Goal: Task Accomplishment & Management: Use online tool/utility

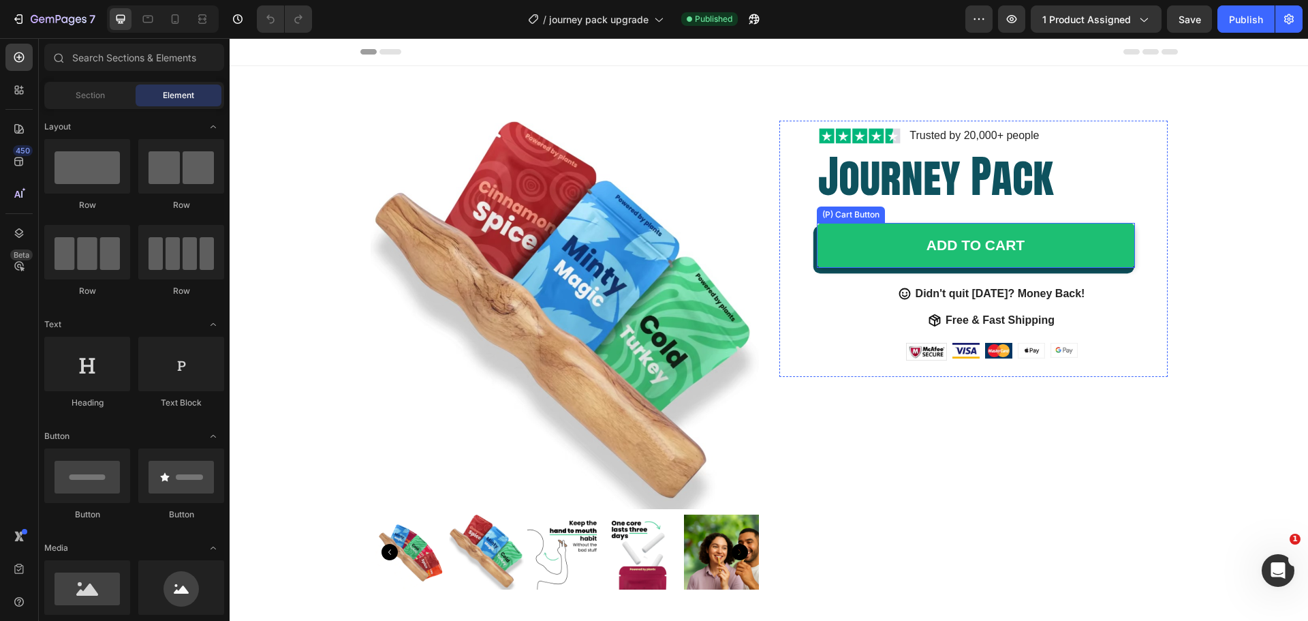
click at [1047, 219] on div "ADD TO CART (P) Cart Button" at bounding box center [992, 242] width 351 height 72
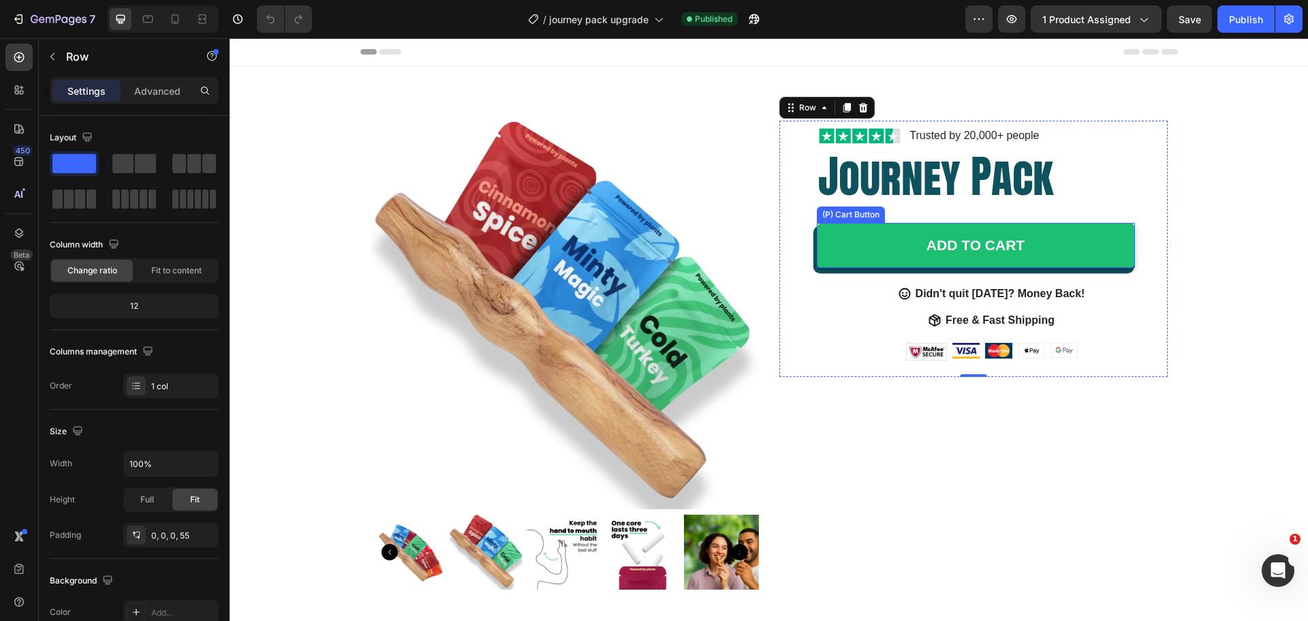
click at [1089, 235] on button "ADD TO CART" at bounding box center [976, 245] width 318 height 45
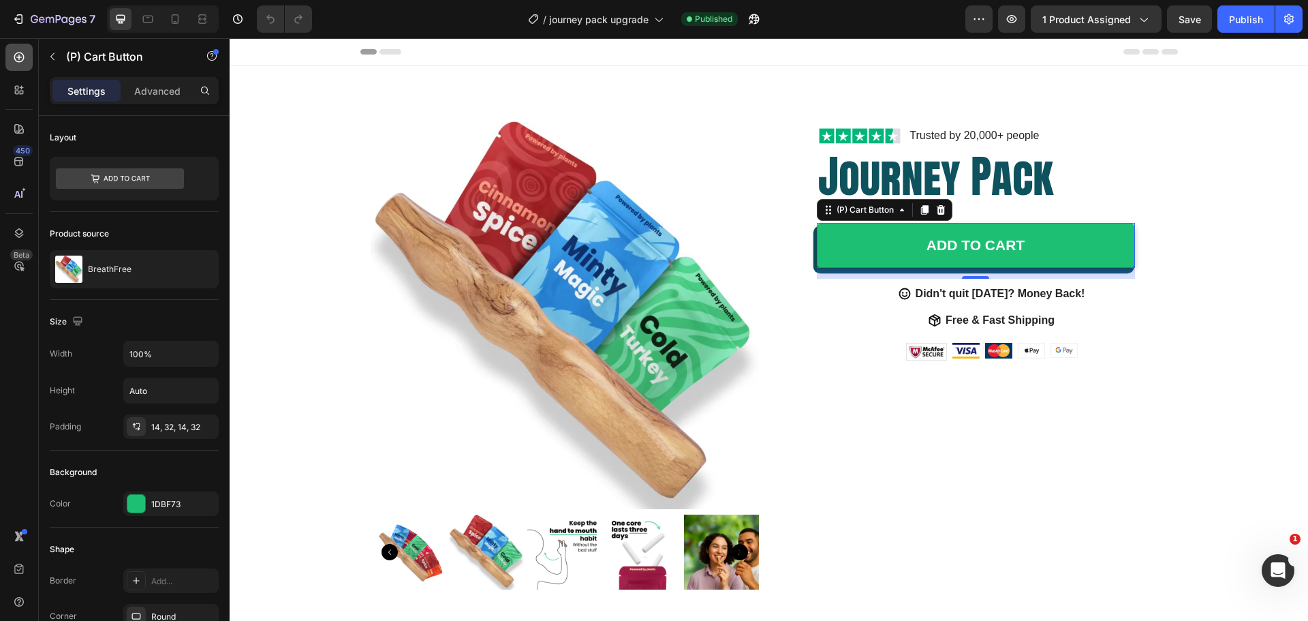
click at [24, 54] on icon at bounding box center [19, 57] width 14 height 14
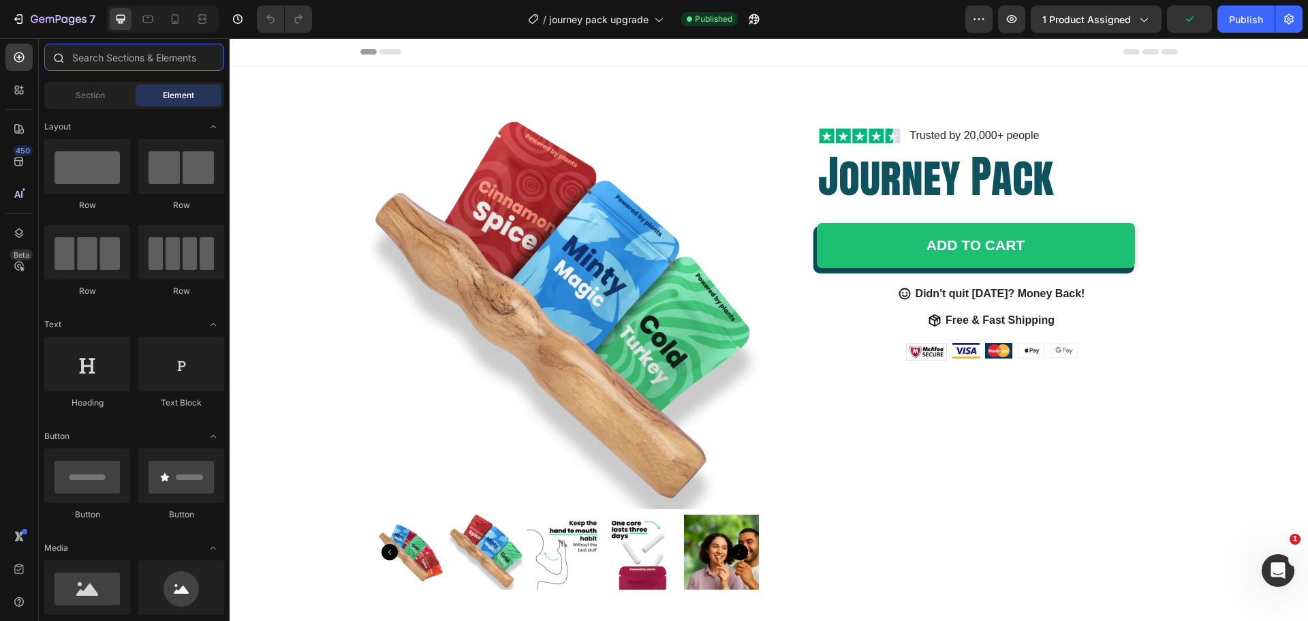
click at [85, 61] on input "text" at bounding box center [134, 57] width 180 height 27
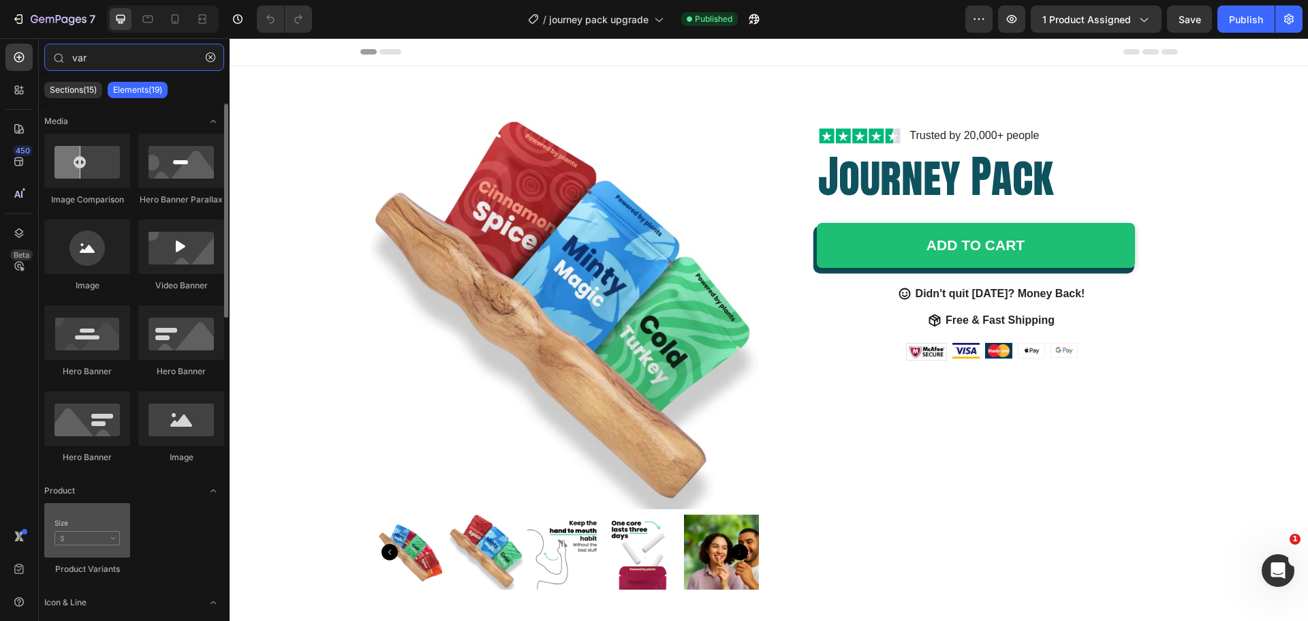
type input "var"
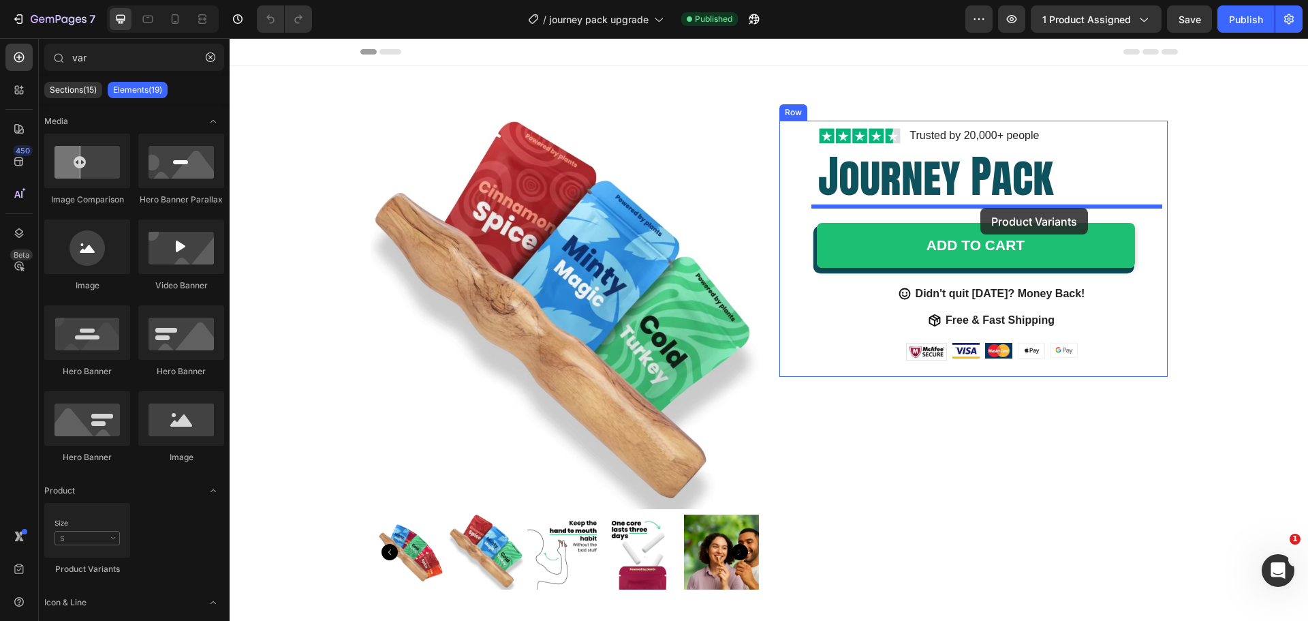
drag, startPoint x: 322, startPoint y: 555, endPoint x: 981, endPoint y: 208, distance: 745.0
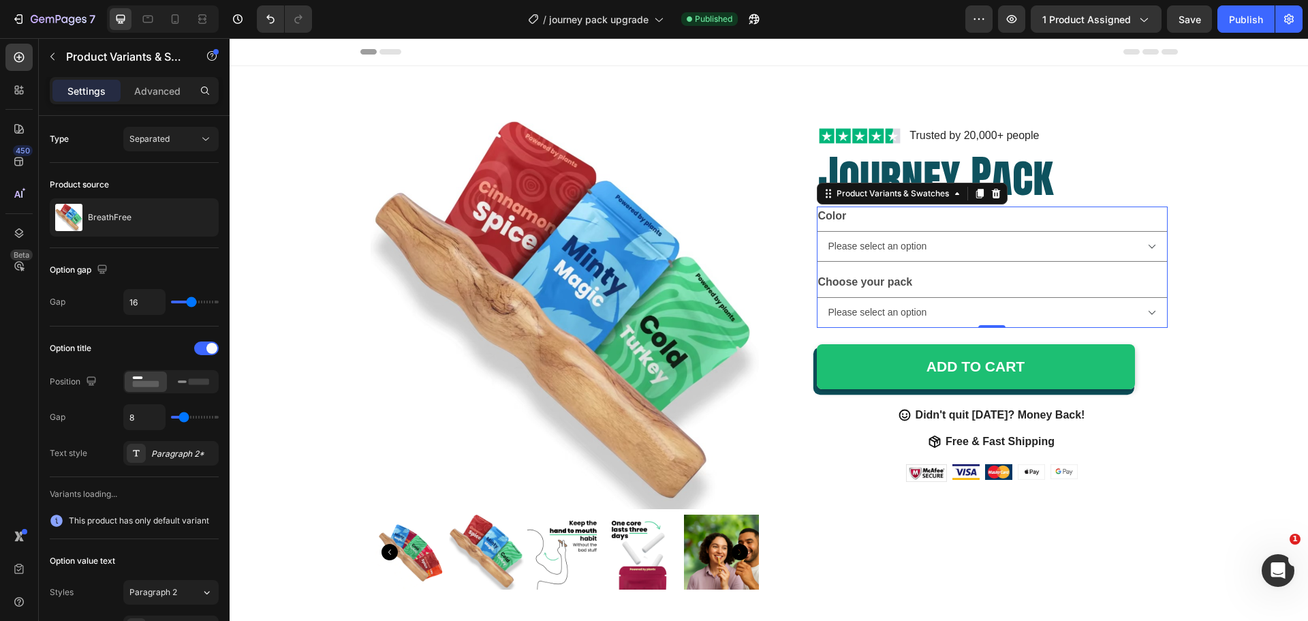
select select "Olive"
select select "Minty Pack"
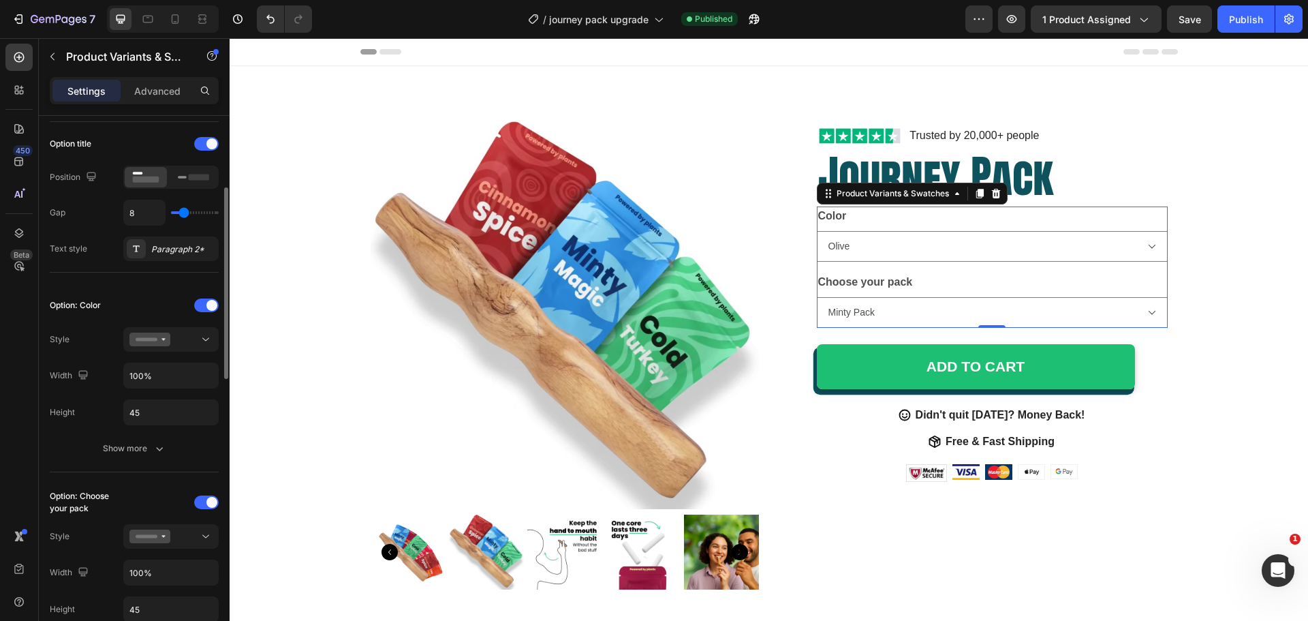
scroll to position [341, 0]
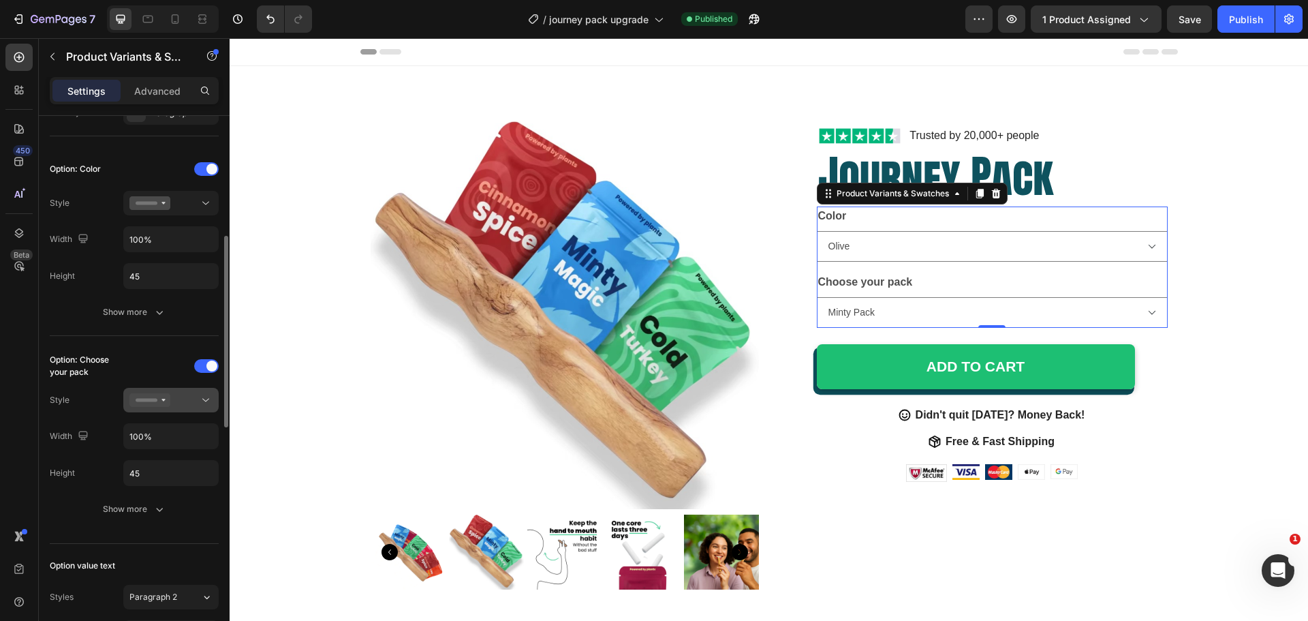
click at [154, 398] on icon at bounding box center [149, 400] width 41 height 14
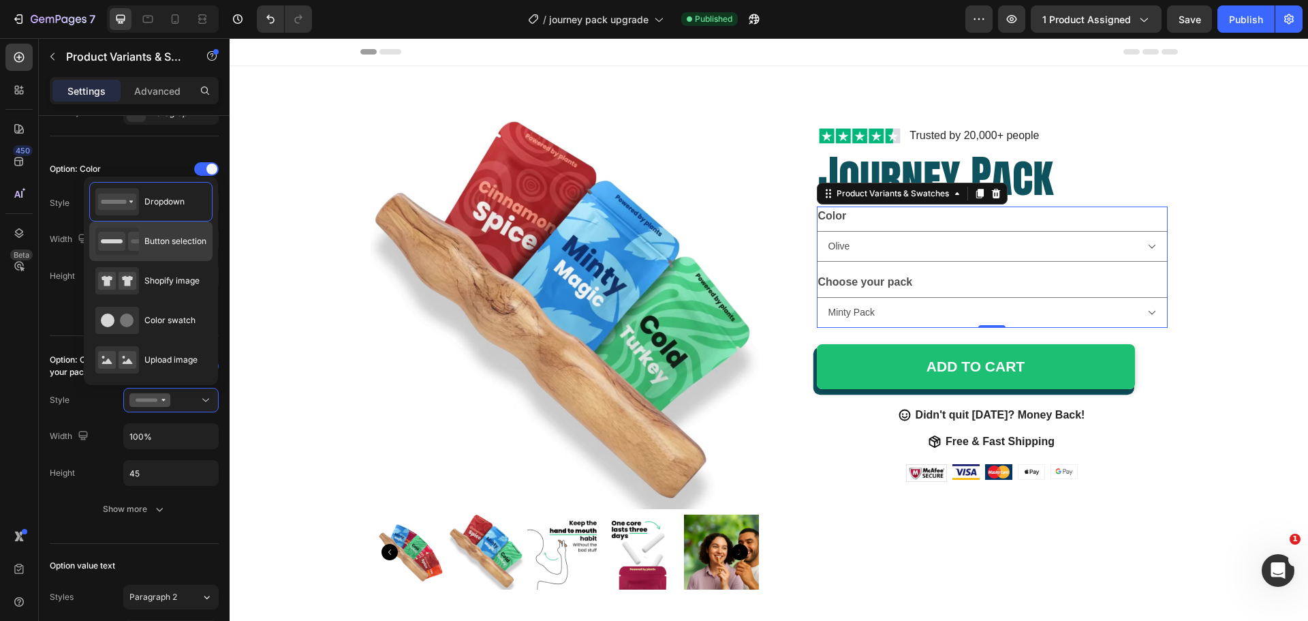
click at [177, 249] on div "Button selection" at bounding box center [150, 241] width 111 height 27
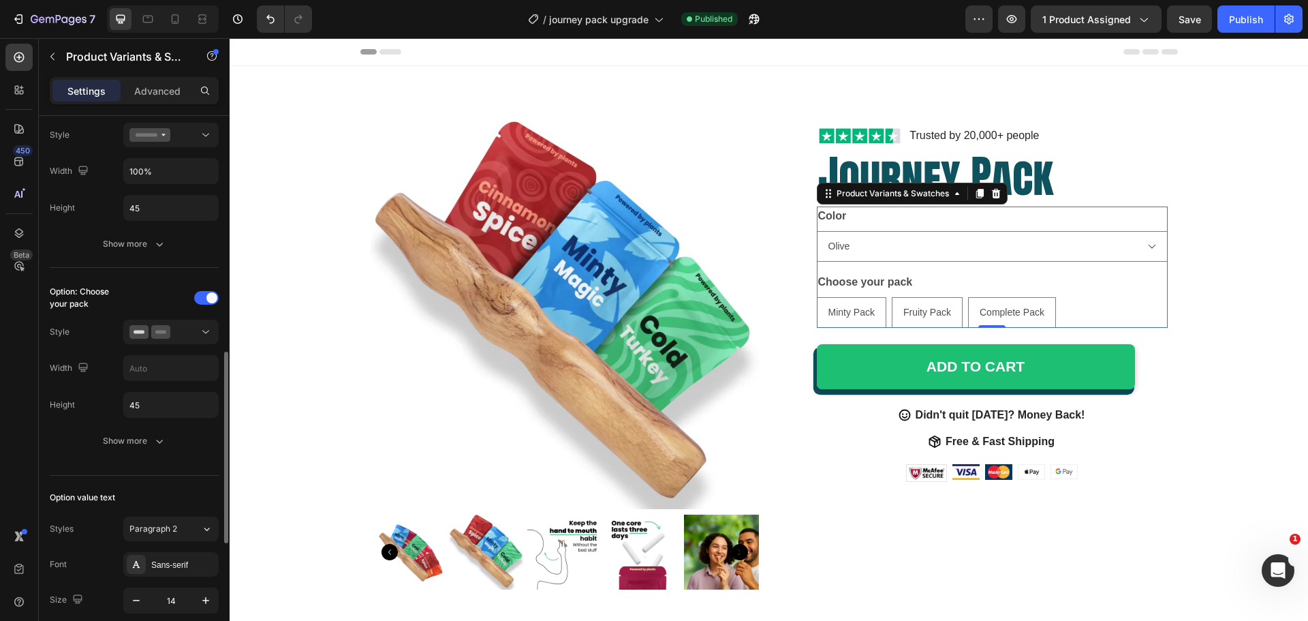
scroll to position [477, 0]
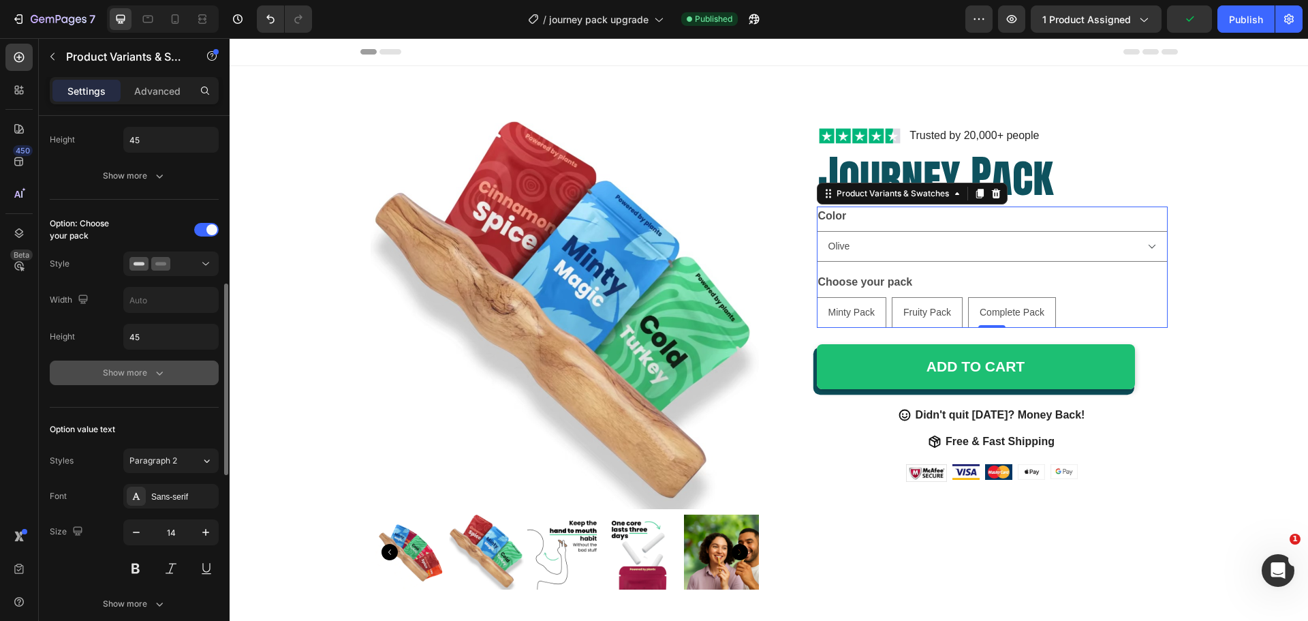
click at [149, 373] on div "Show more" at bounding box center [134, 373] width 63 height 14
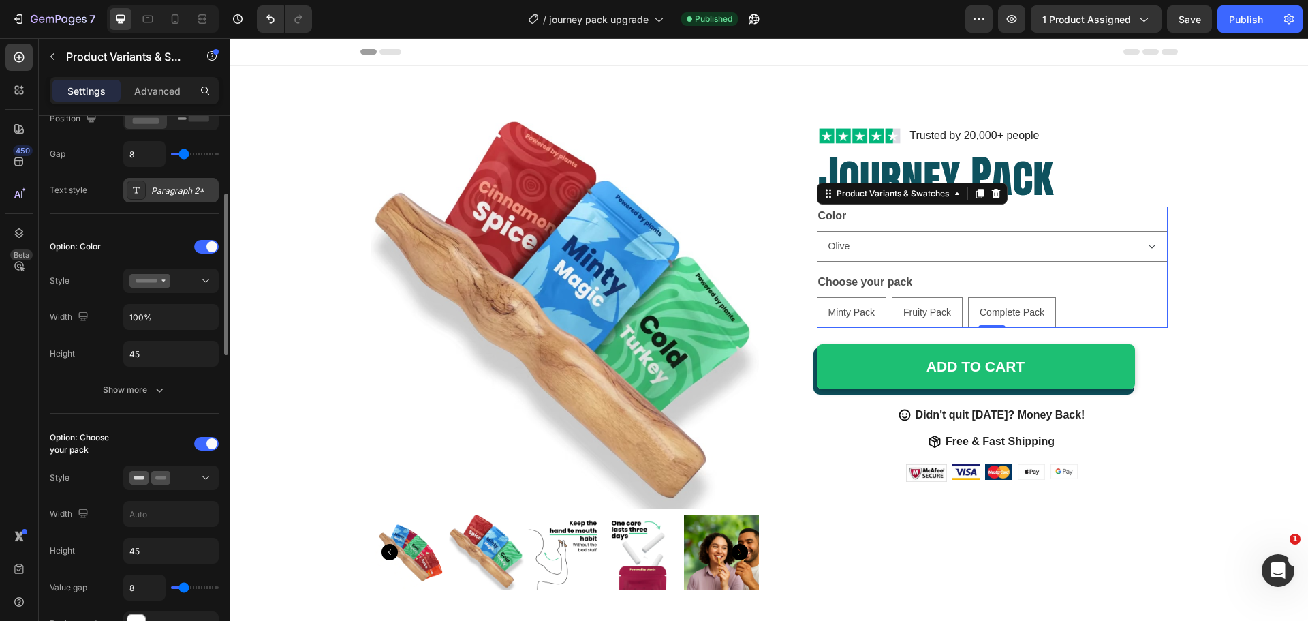
scroll to position [0, 0]
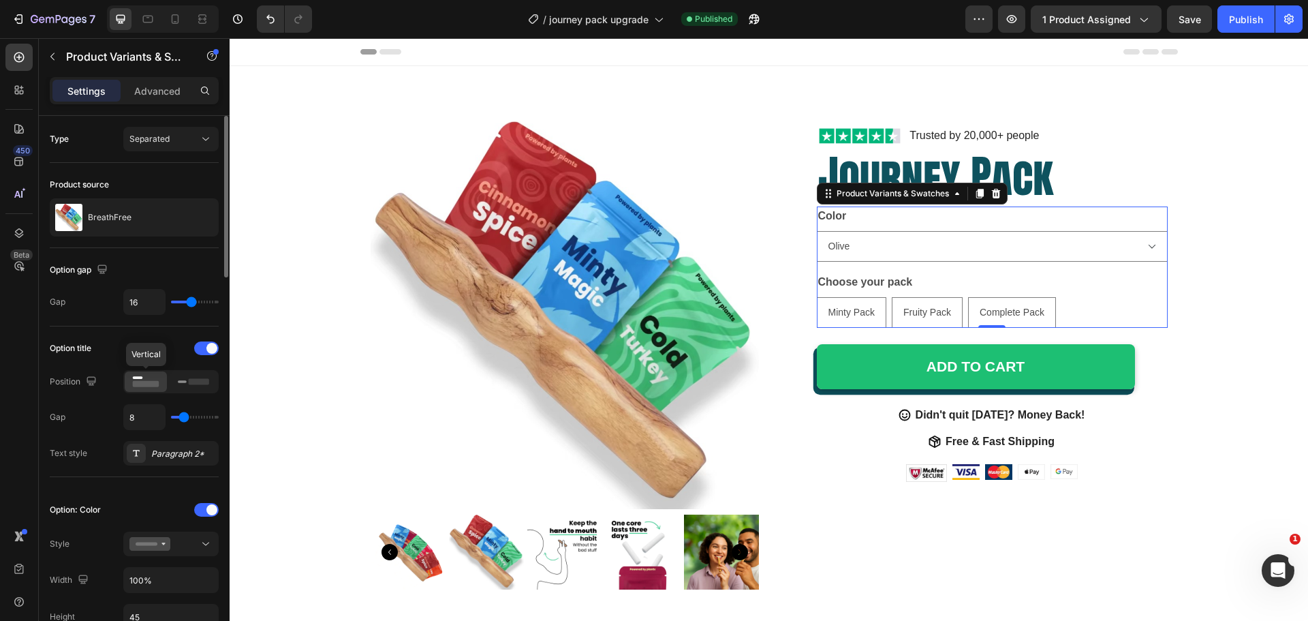
click at [147, 379] on icon at bounding box center [145, 381] width 31 height 15
click at [149, 542] on rect at bounding box center [147, 543] width 22 height 3
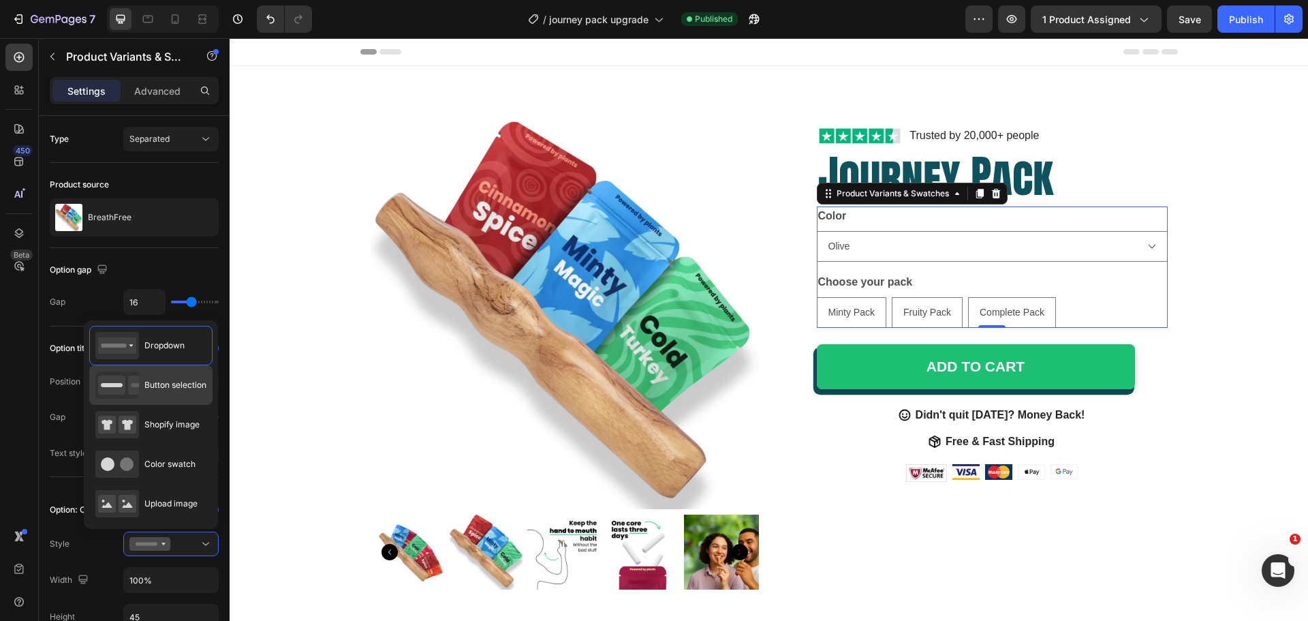
click at [176, 383] on span "Button selection" at bounding box center [175, 385] width 62 height 12
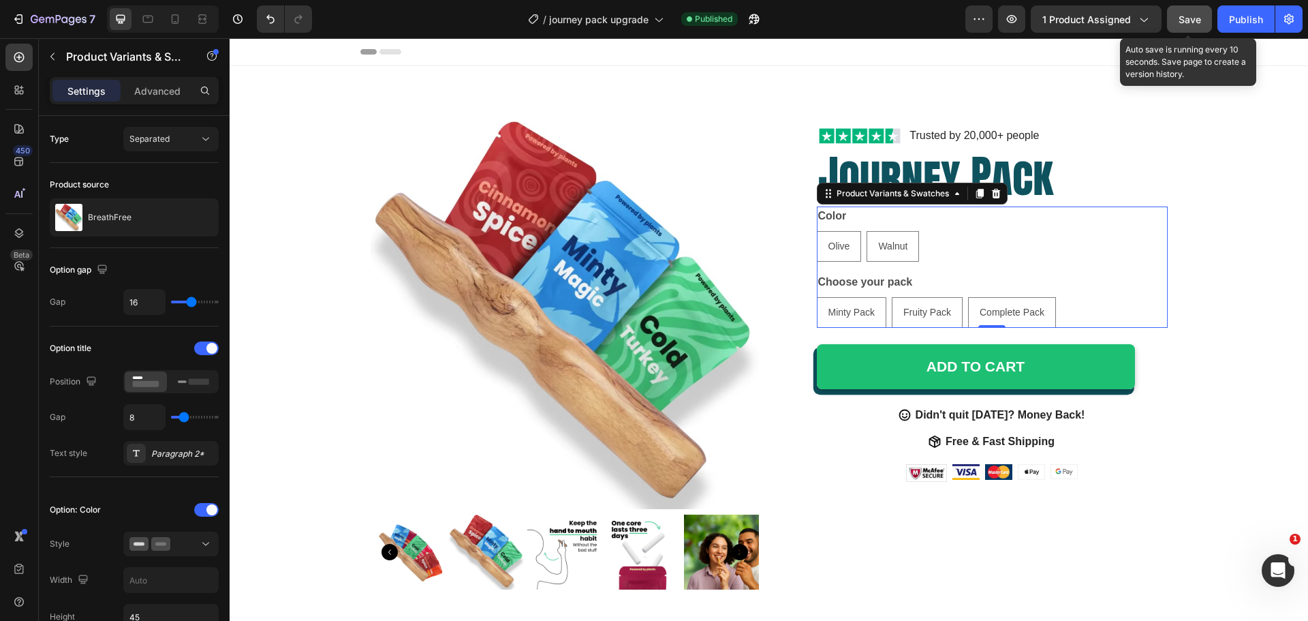
click at [1184, 26] on div "Save" at bounding box center [1190, 19] width 22 height 14
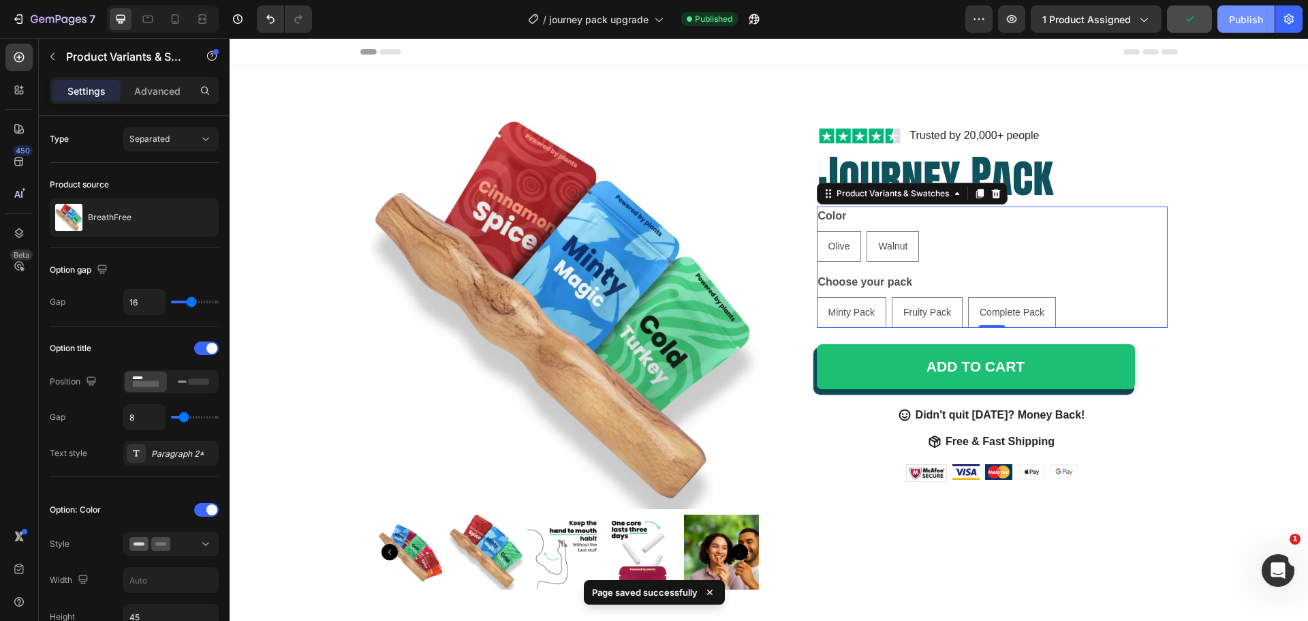
click at [1235, 14] on div "Publish" at bounding box center [1246, 19] width 34 height 14
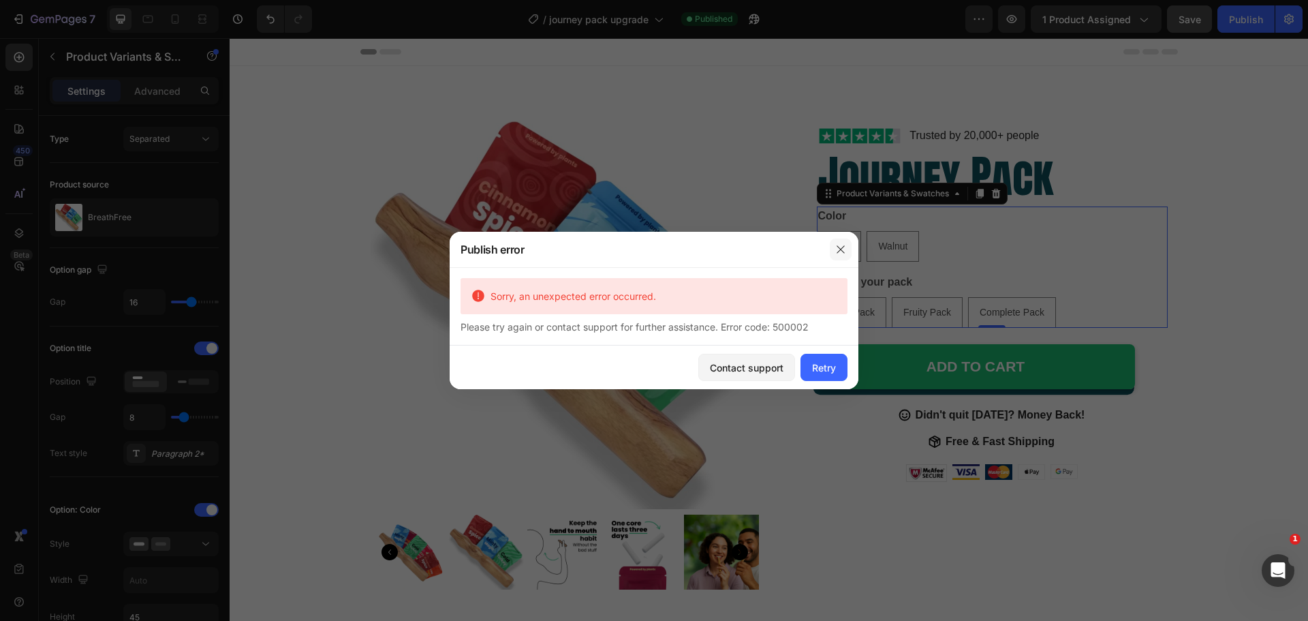
click at [842, 243] on button "button" at bounding box center [841, 250] width 22 height 22
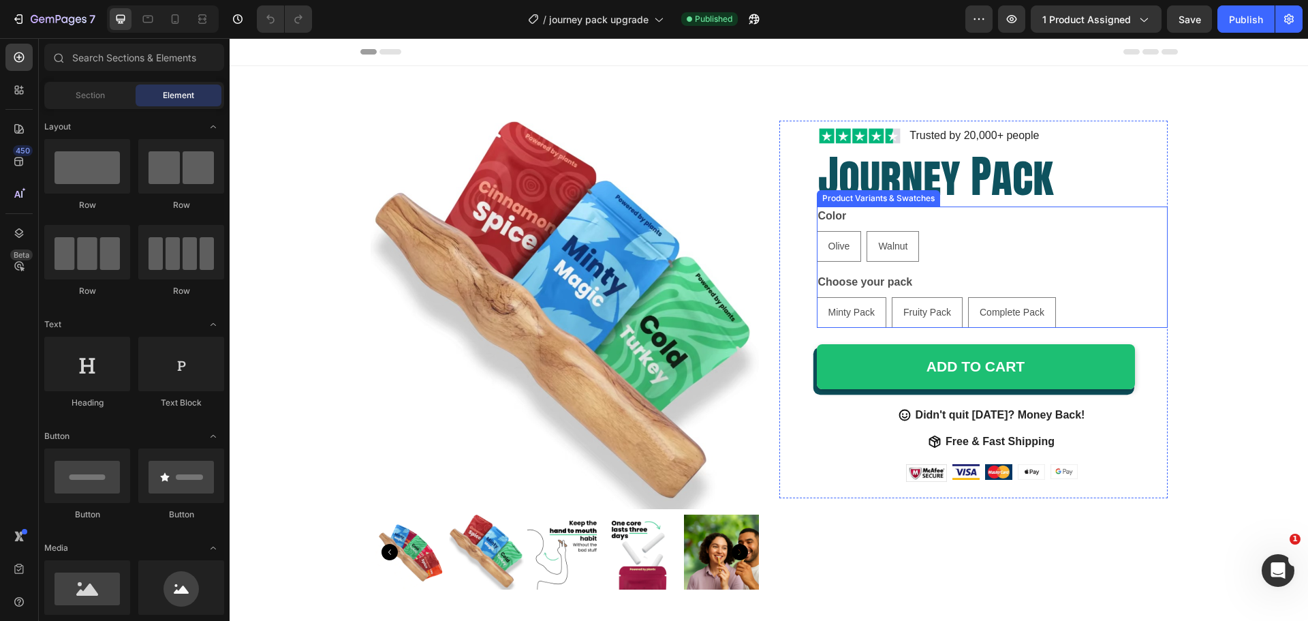
click at [901, 264] on div "Color Olive Olive Olive Walnut Walnut Walnut Choose your pack Minty Pack Minty …" at bounding box center [992, 266] width 351 height 121
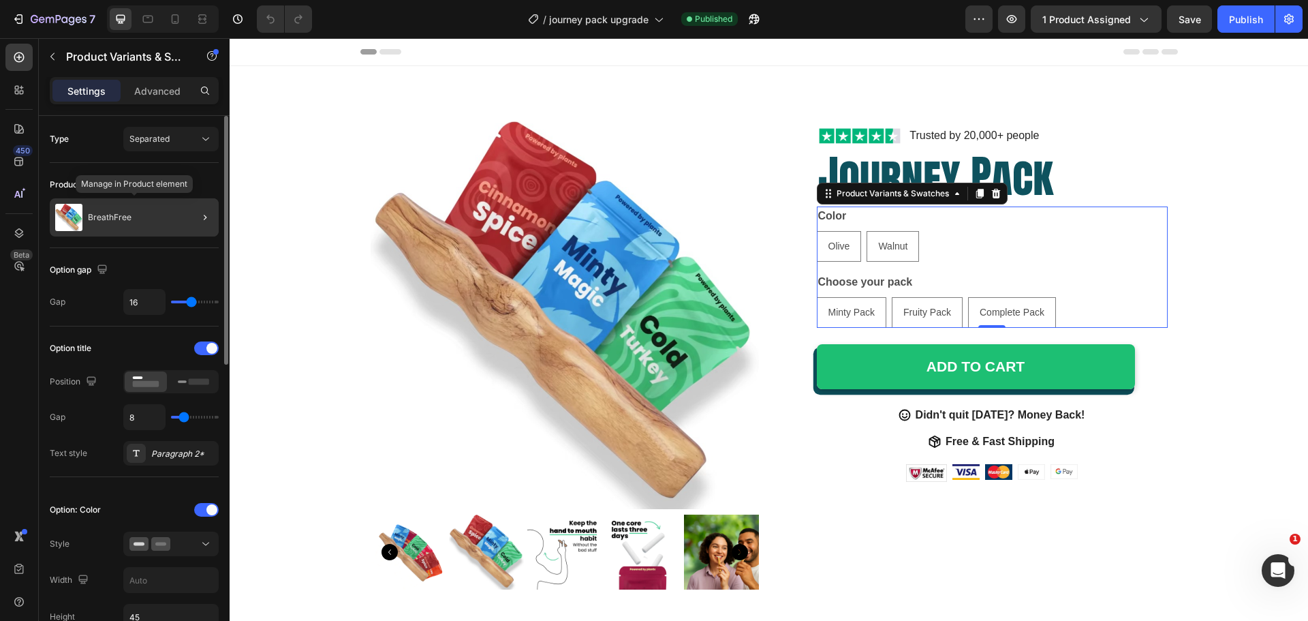
click at [97, 214] on p "BreathFree" at bounding box center [110, 218] width 44 height 10
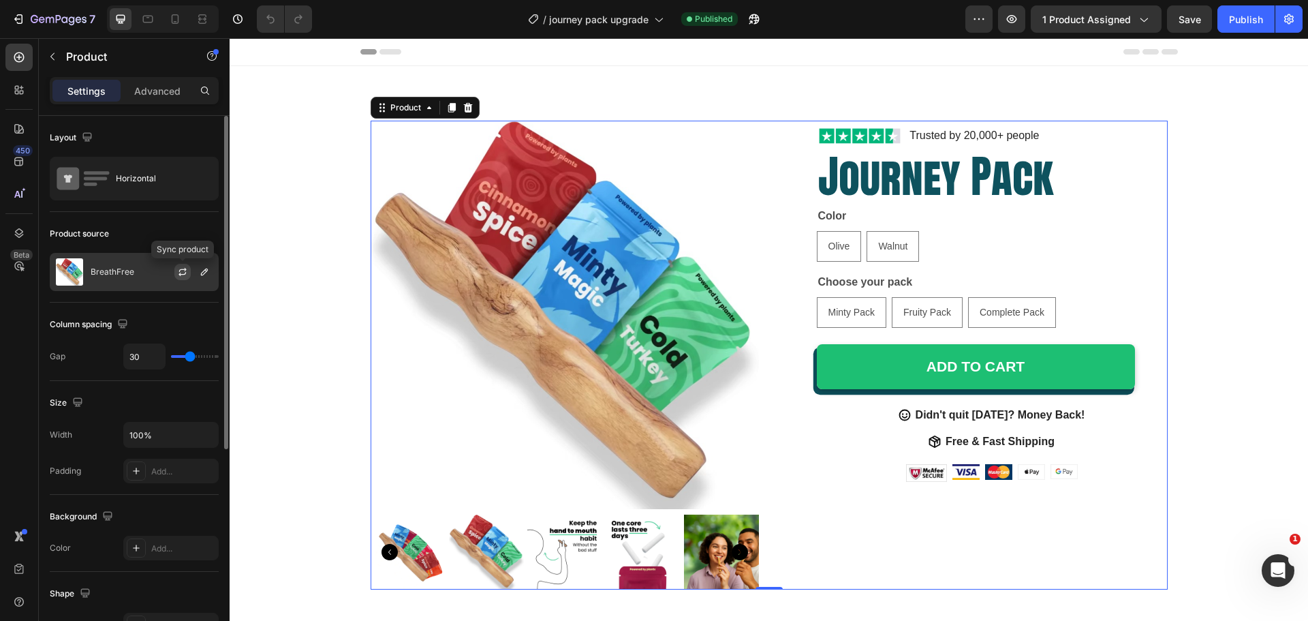
click at [185, 272] on icon "button" at bounding box center [182, 271] width 11 height 11
click at [203, 275] on icon "button" at bounding box center [204, 272] width 7 height 7
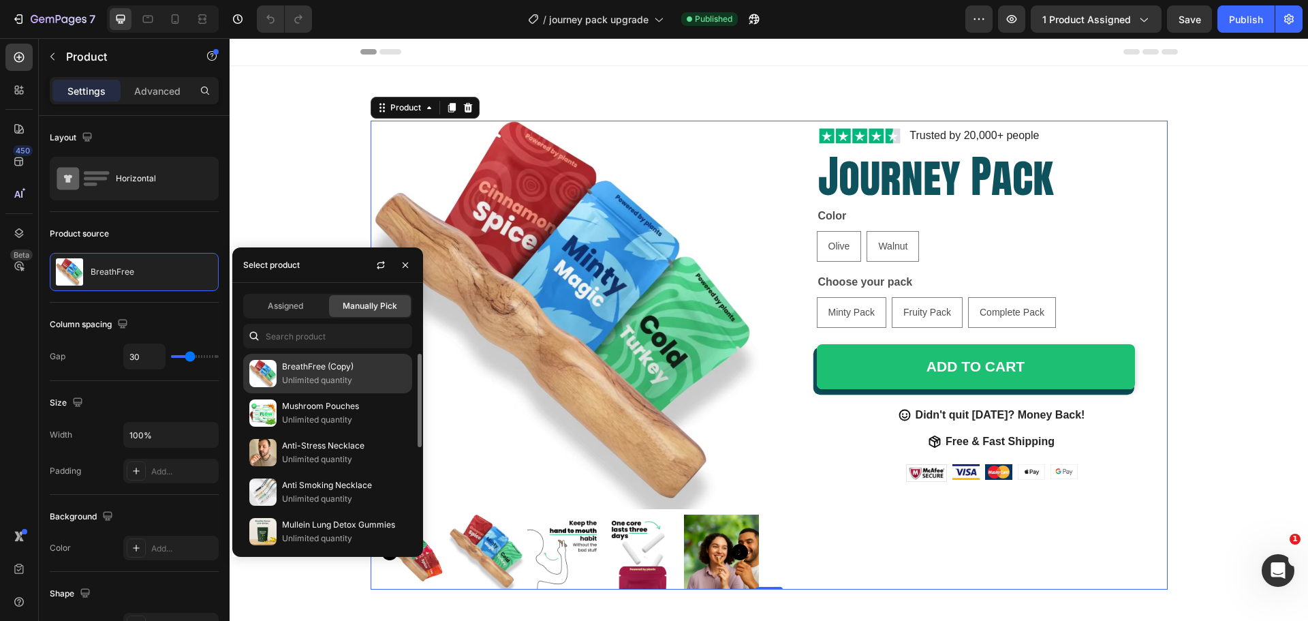
click at [343, 369] on p "BreathFree (Copy)" at bounding box center [344, 367] width 124 height 14
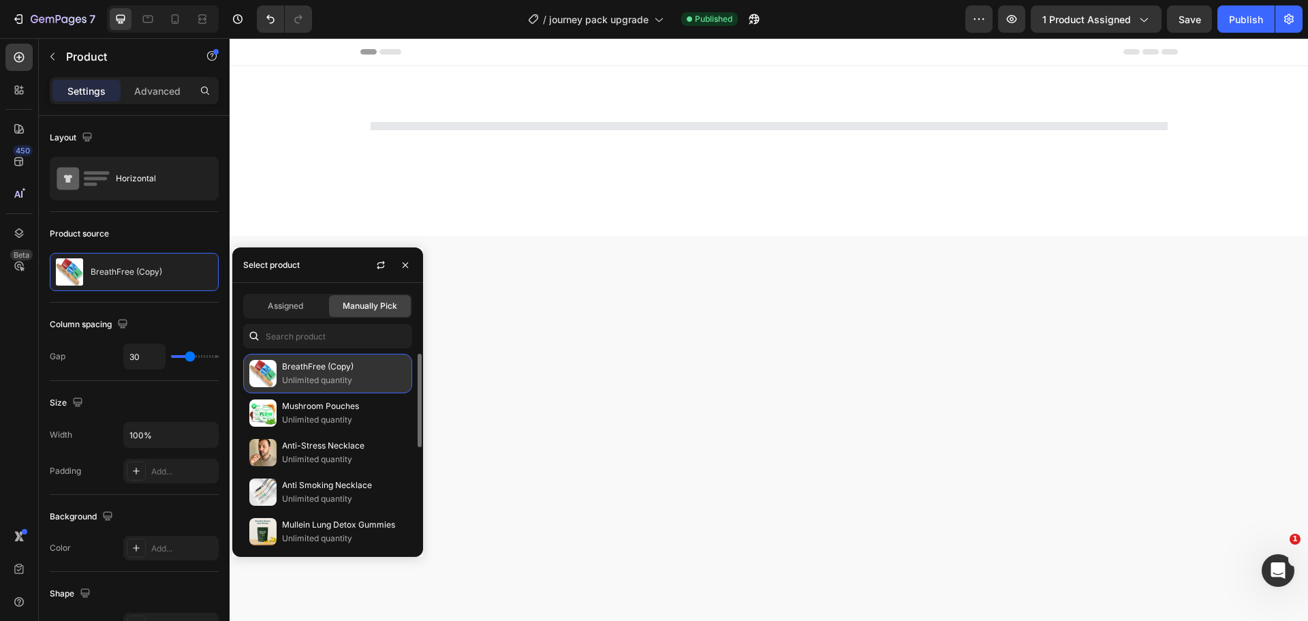
select select "Single"
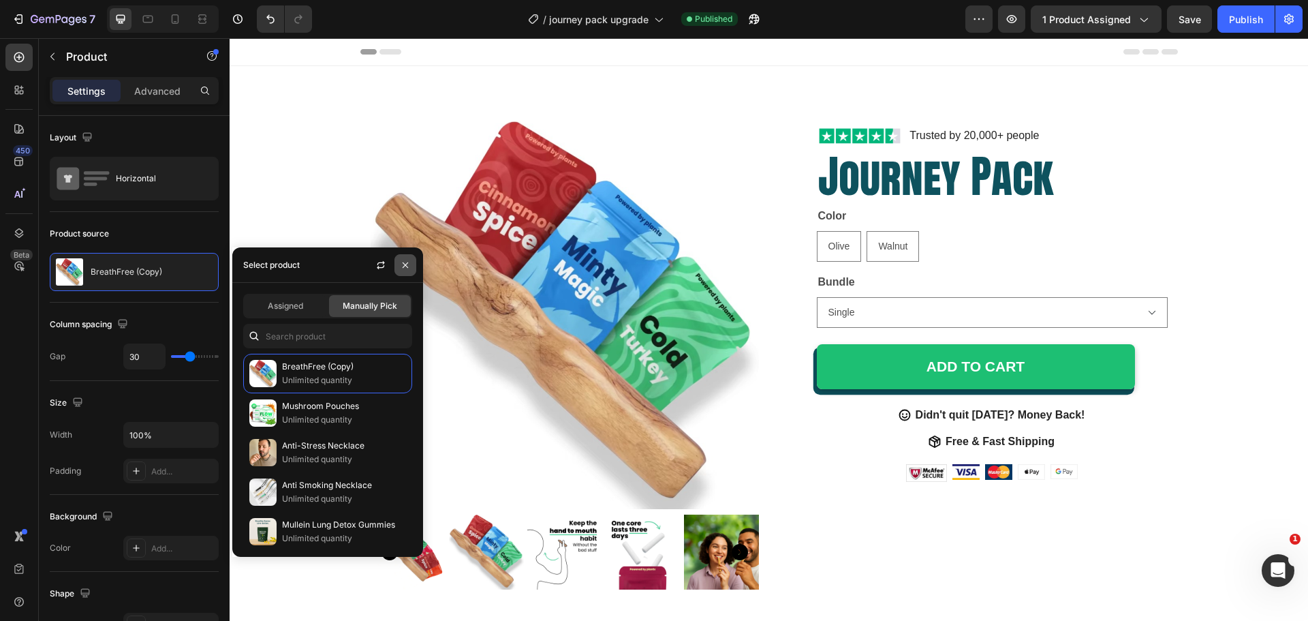
click at [407, 261] on icon "button" at bounding box center [405, 265] width 11 height 11
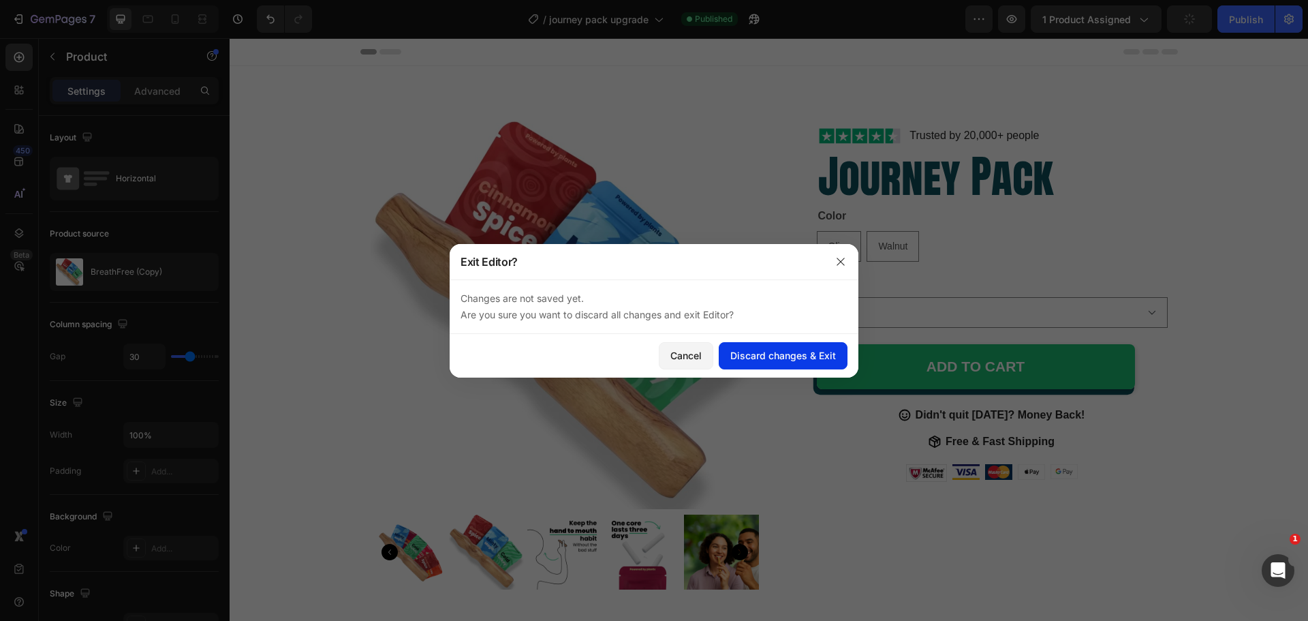
click at [776, 355] on div "Discard changes & Exit" at bounding box center [784, 355] width 106 height 14
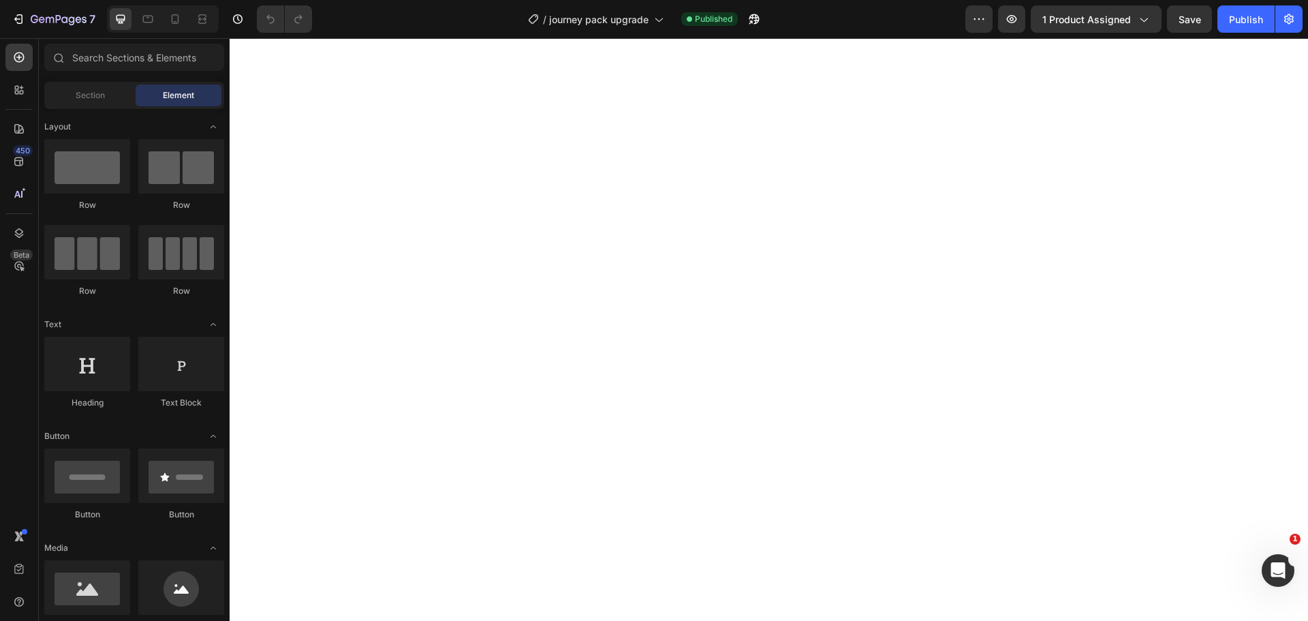
select select "Single"
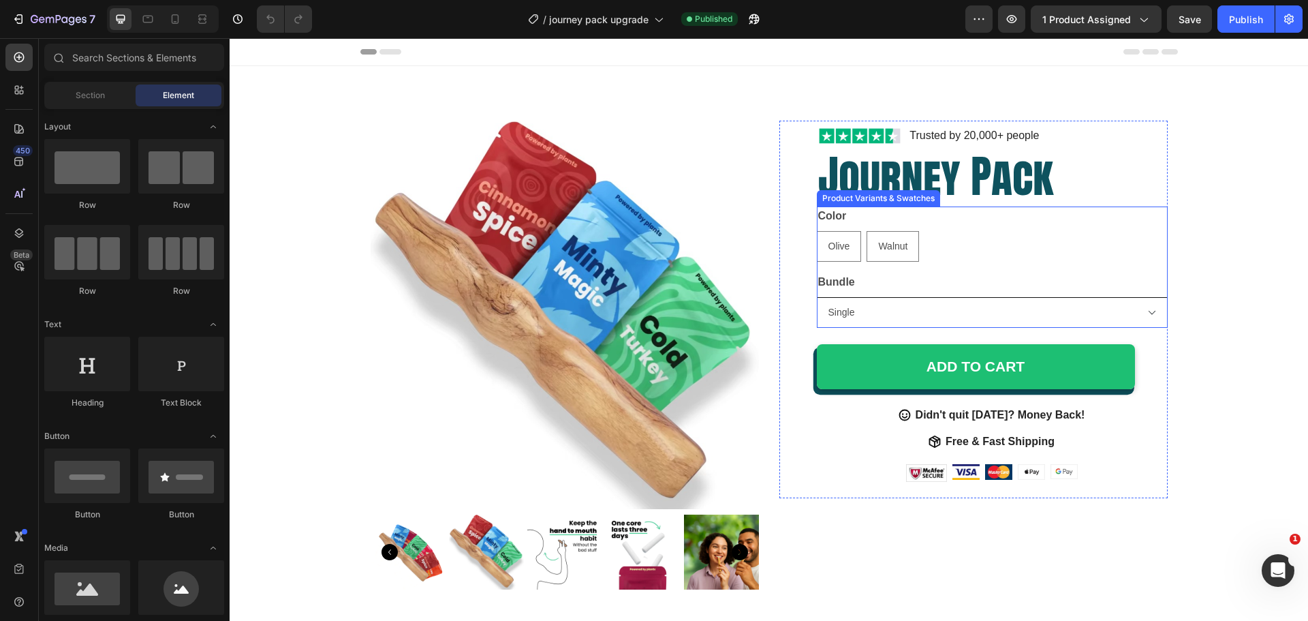
click at [877, 310] on select "Please select an option Single Duo" at bounding box center [992, 312] width 351 height 31
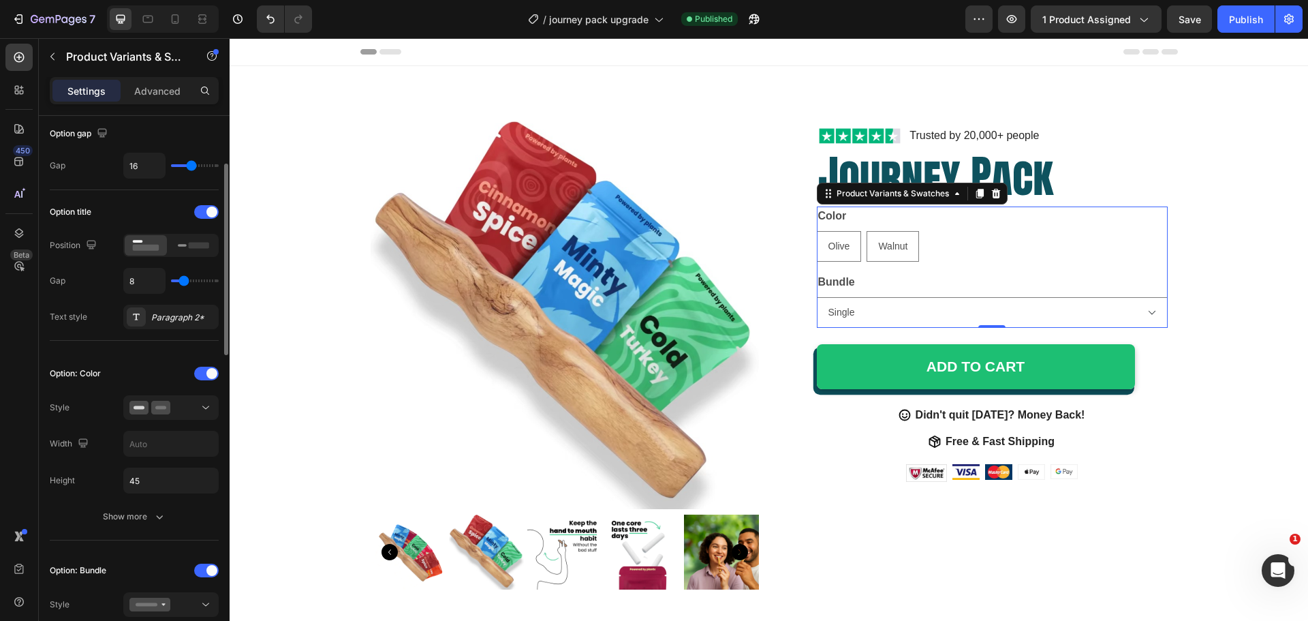
scroll to position [273, 0]
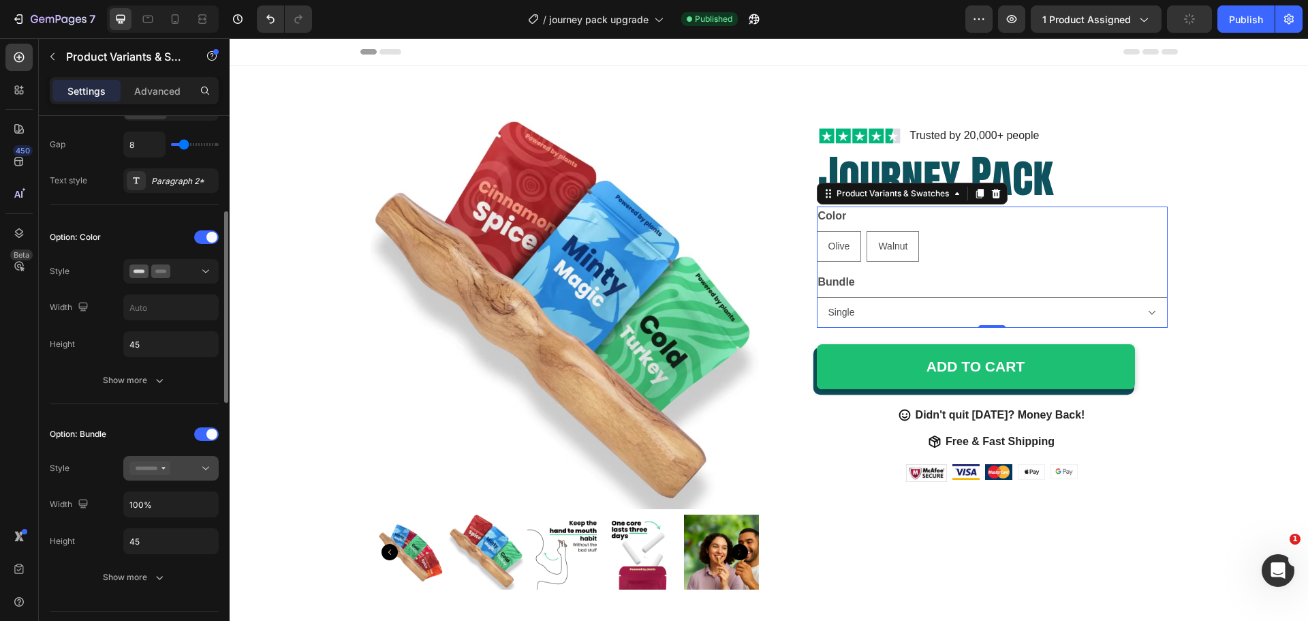
click at [148, 465] on icon at bounding box center [149, 468] width 41 height 14
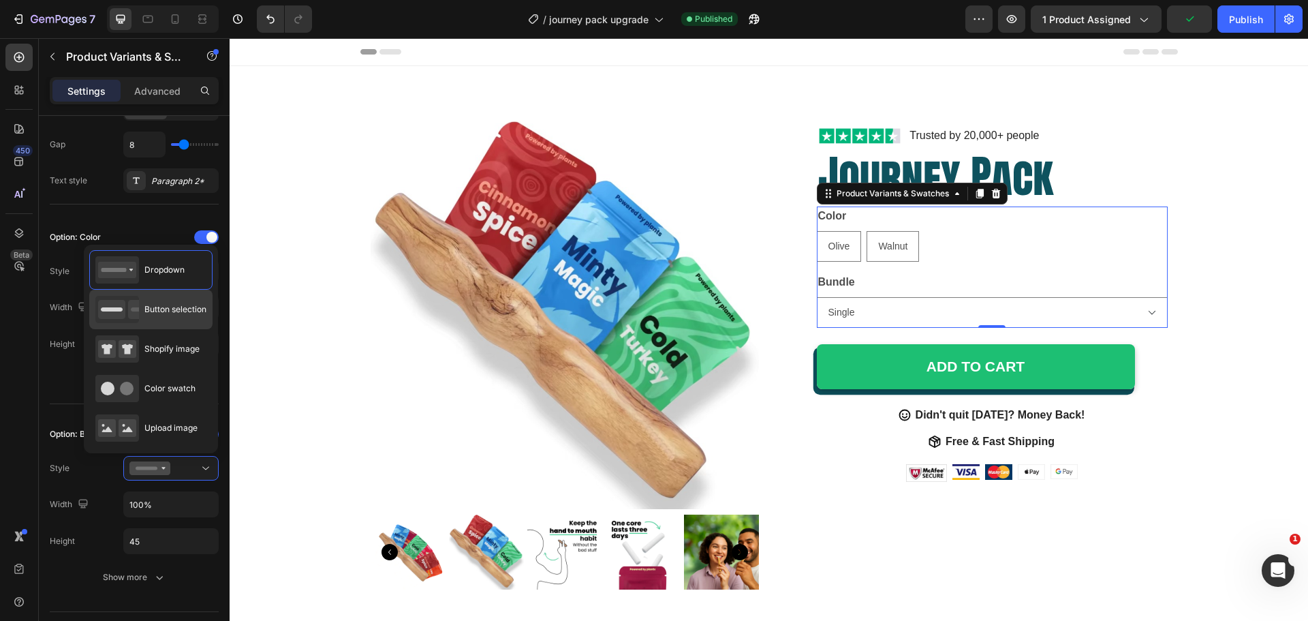
click at [177, 309] on span "Button selection" at bounding box center [175, 309] width 62 height 12
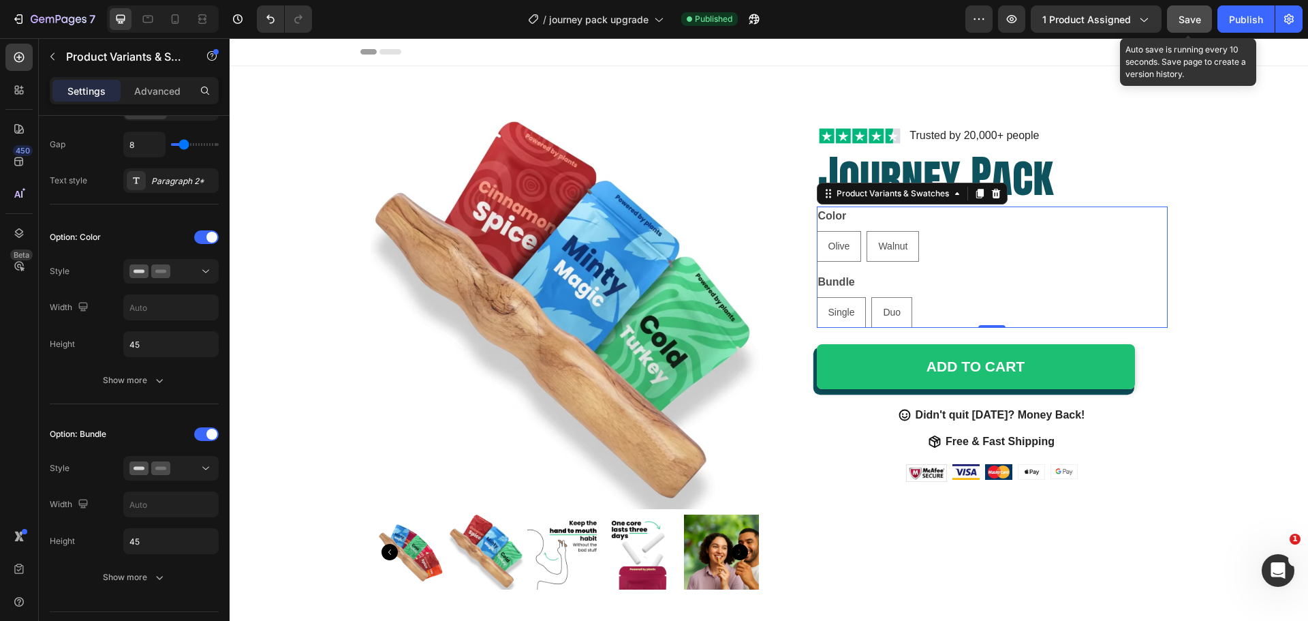
click at [1188, 21] on span "Save" at bounding box center [1190, 20] width 22 height 12
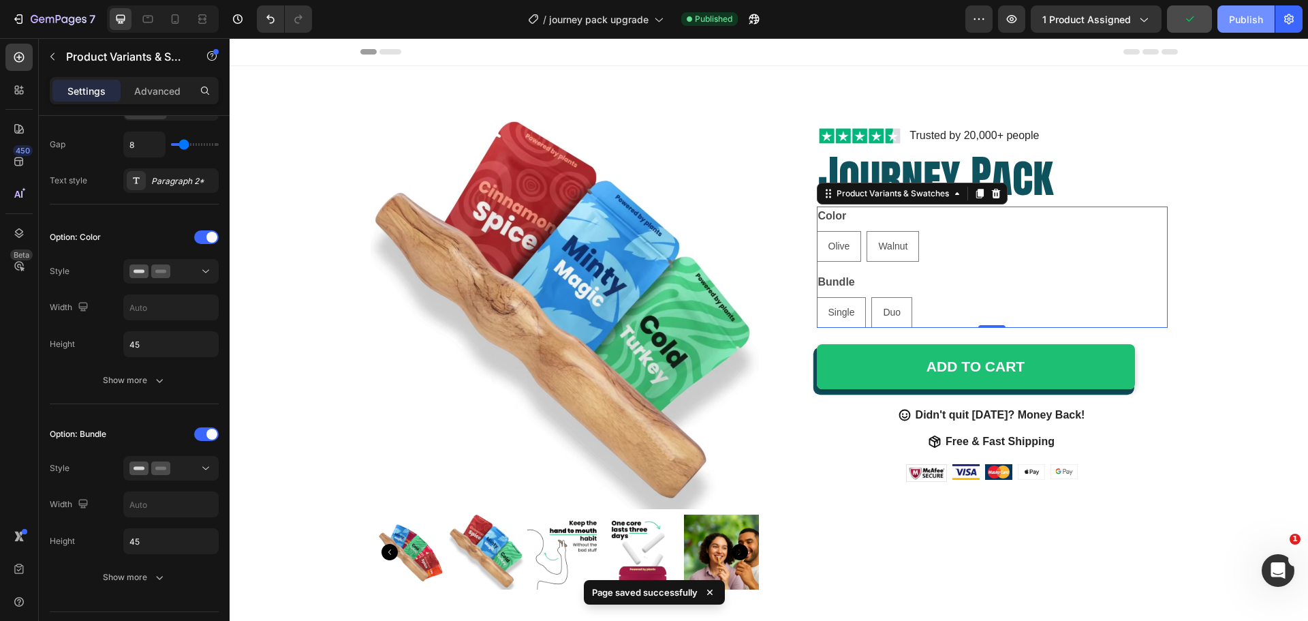
click at [1240, 10] on button "Publish" at bounding box center [1246, 18] width 57 height 27
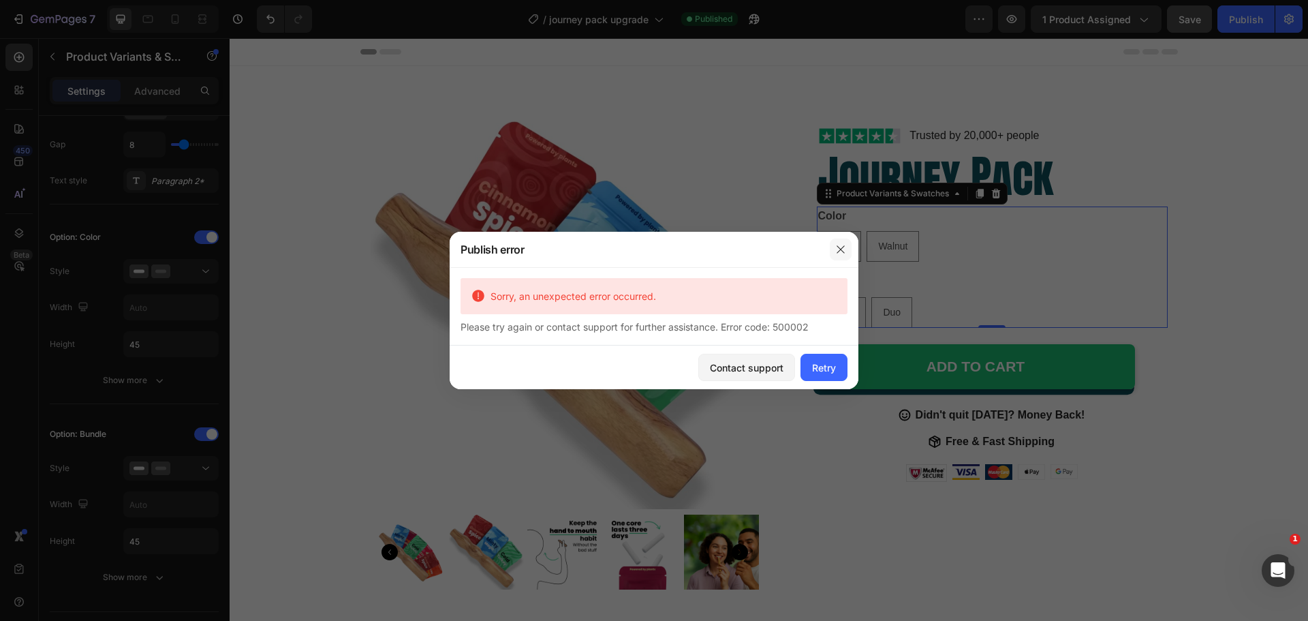
drag, startPoint x: 839, startPoint y: 249, endPoint x: 619, endPoint y: 198, distance: 225.5
click at [839, 249] on icon "button" at bounding box center [840, 249] width 11 height 11
